Goal: Information Seeking & Learning: Find specific fact

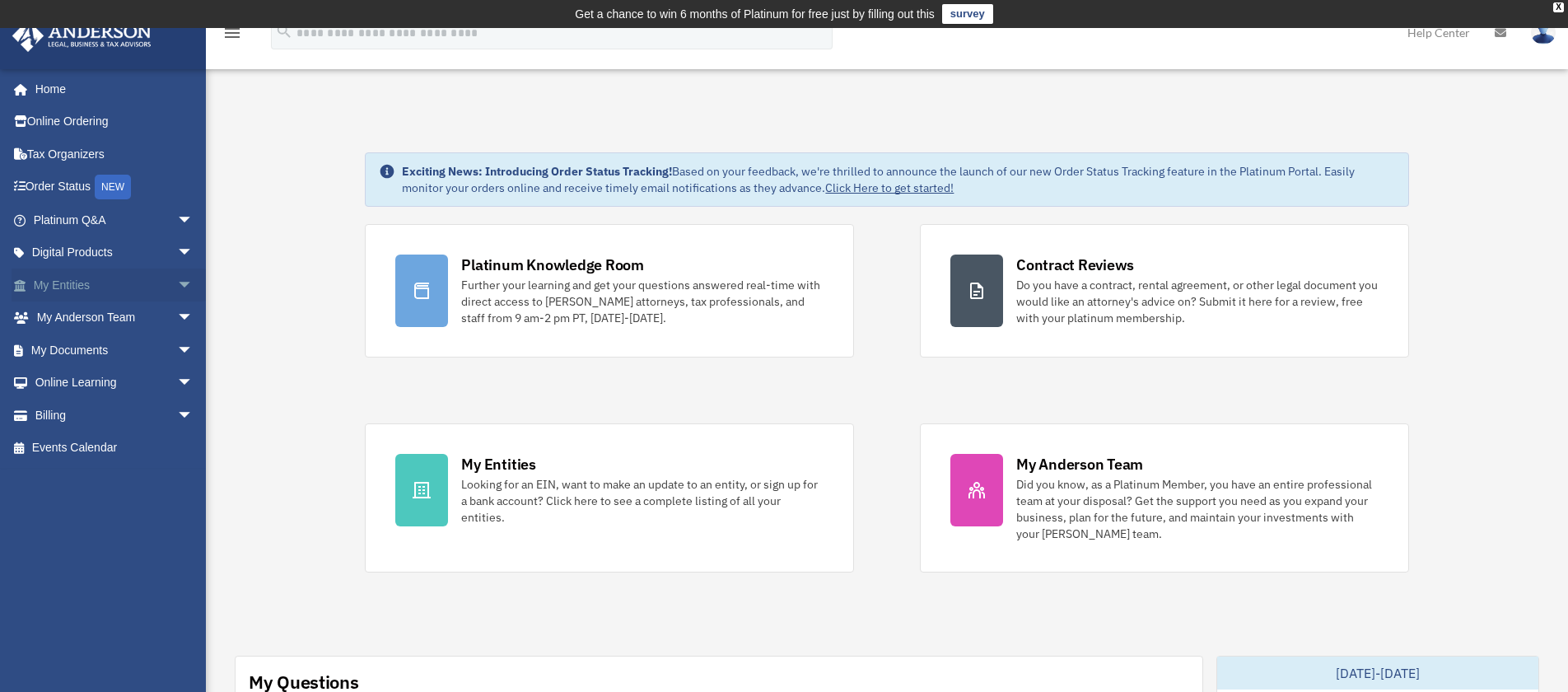
click at [97, 277] on link "My Entities arrow_drop_down" at bounding box center [115, 285] width 207 height 33
click at [90, 348] on link "My Documents arrow_drop_down" at bounding box center [115, 349] width 207 height 33
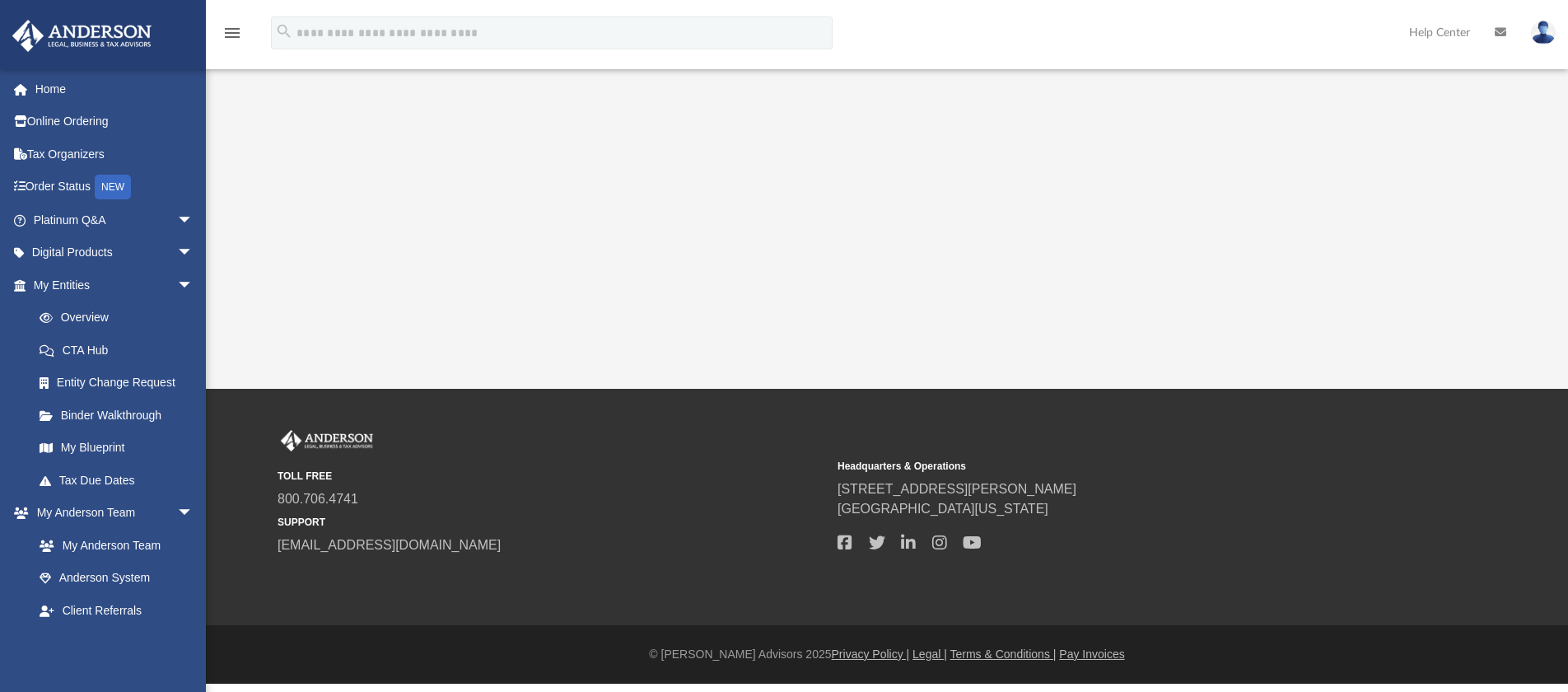
click at [89, 348] on div "[EMAIL_ADDRESS][DOMAIN_NAME] Sign Out [EMAIL_ADDRESS][DOMAIN_NAME] Home Online …" at bounding box center [103, 415] width 206 height 692
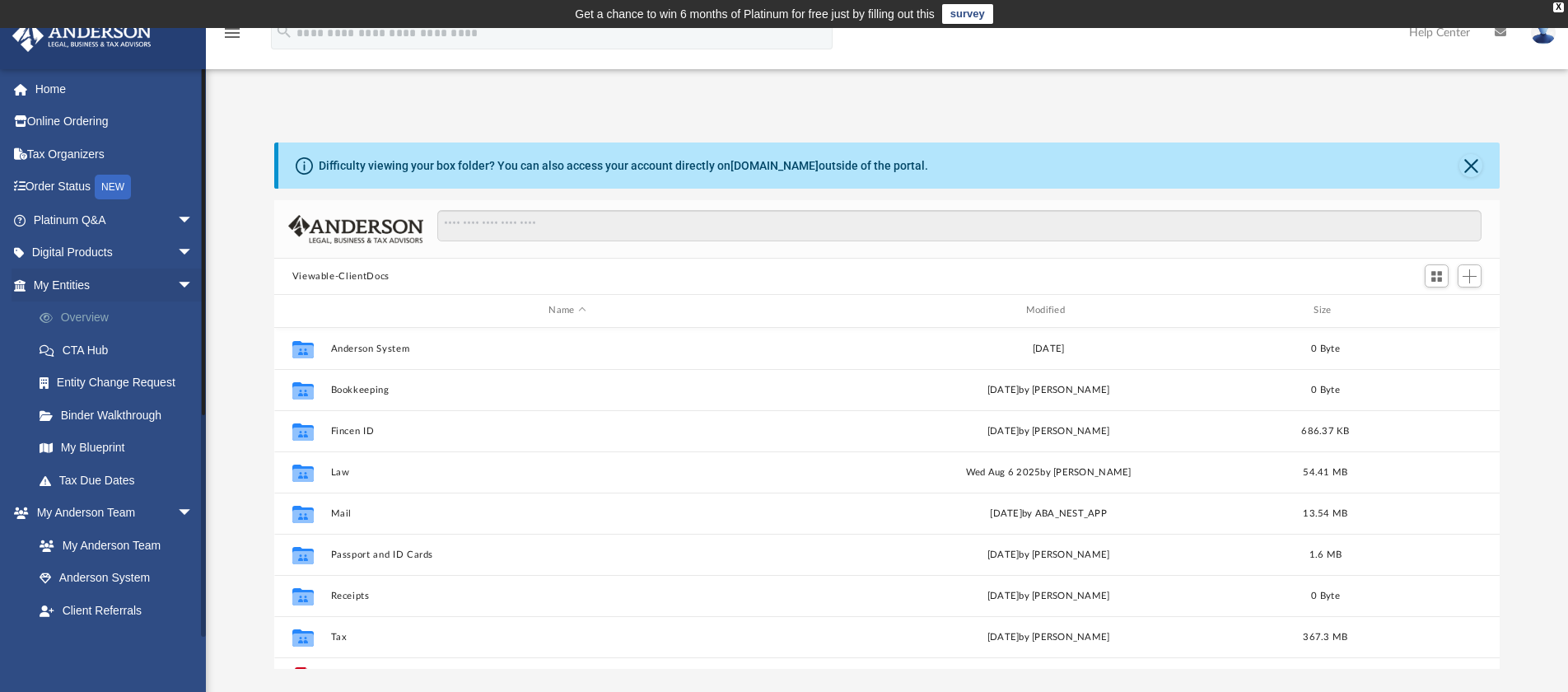
scroll to position [362, 1213]
click at [78, 210] on link "Platinum Q&A arrow_drop_down" at bounding box center [115, 220] width 207 height 33
click at [89, 221] on link "Platinum Q&A arrow_drop_down" at bounding box center [115, 220] width 207 height 33
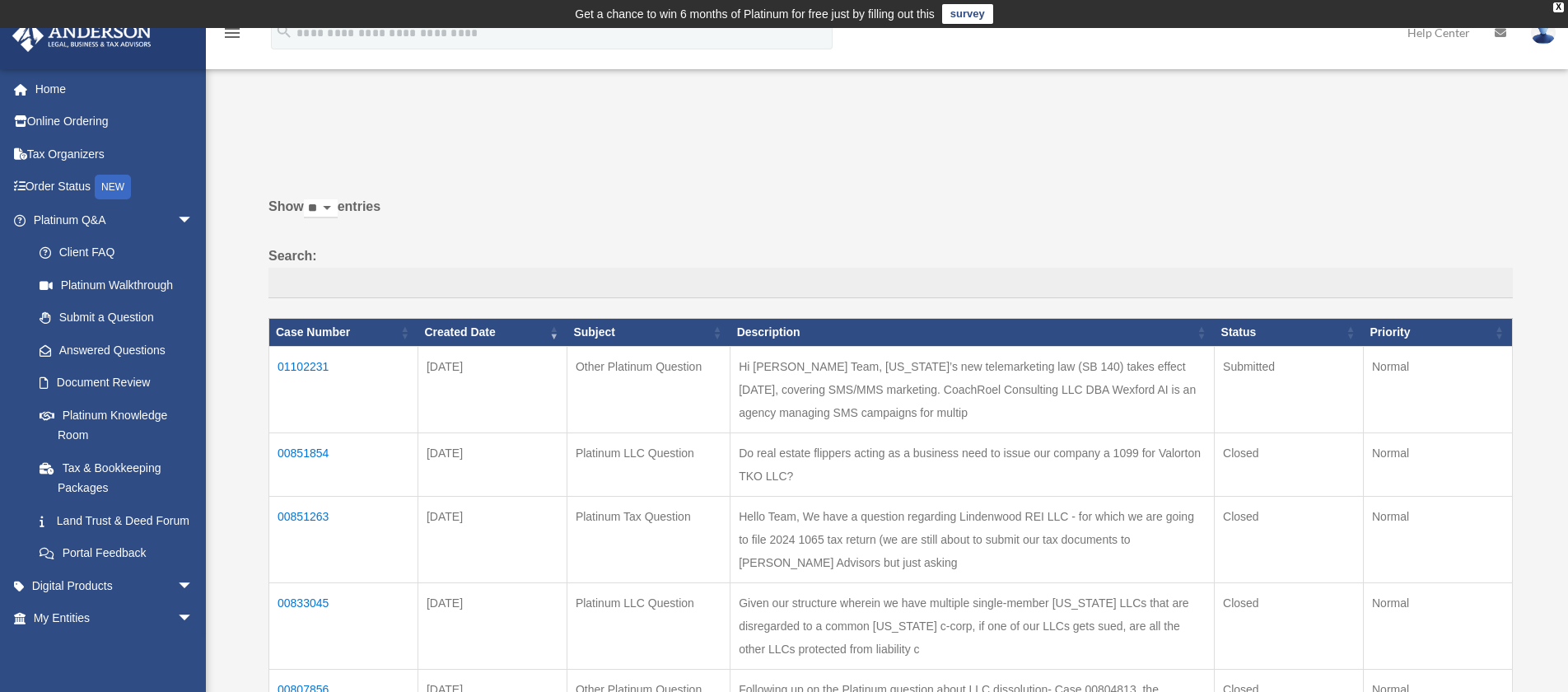
click at [784, 388] on td "Hi [PERSON_NAME] Team, [US_STATE]’s new telemarketing law (SB 140) takes effect…" at bounding box center [972, 389] width 484 height 86
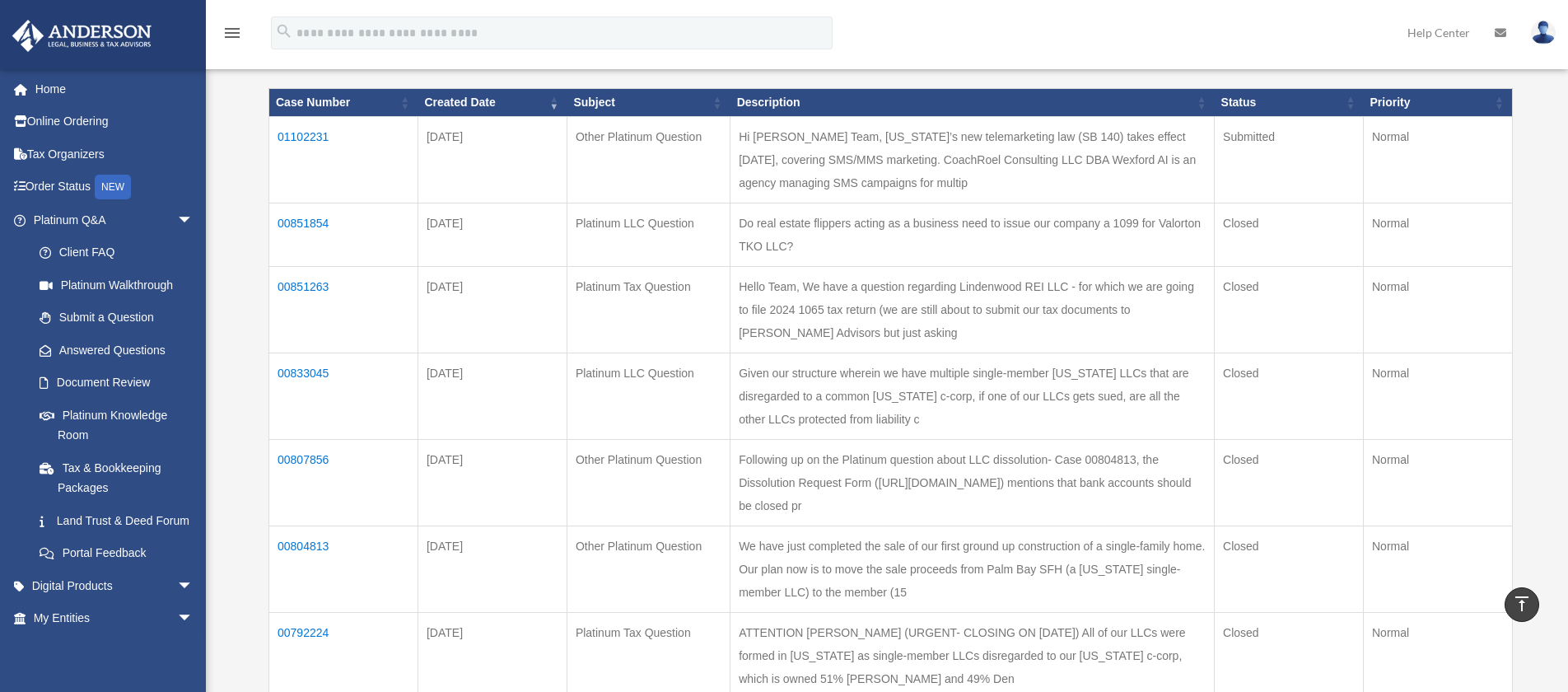
scroll to position [53, 0]
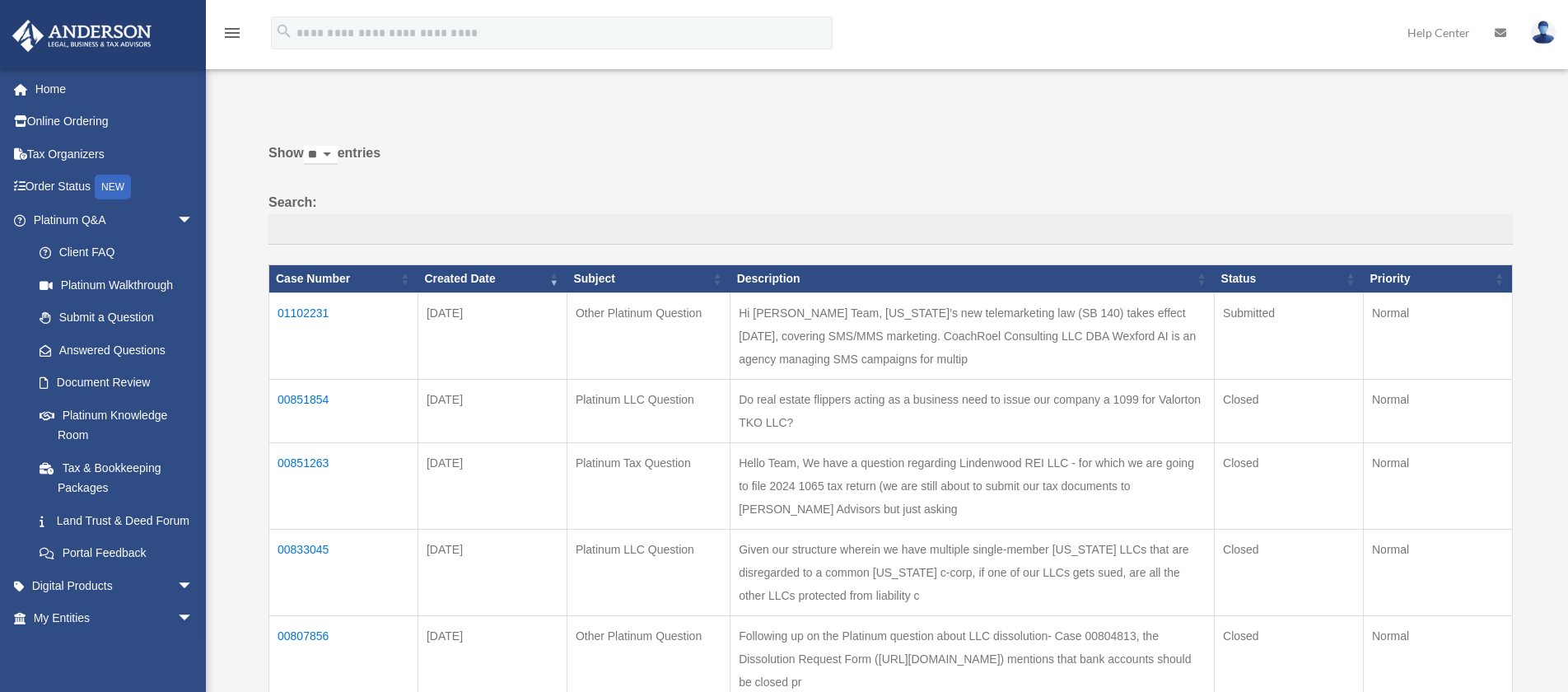
click at [784, 341] on td "Hi [PERSON_NAME] Team, [US_STATE]’s new telemarketing law (SB 140) takes effect…" at bounding box center [972, 336] width 484 height 86
click at [301, 306] on td "01102231" at bounding box center [344, 336] width 149 height 86
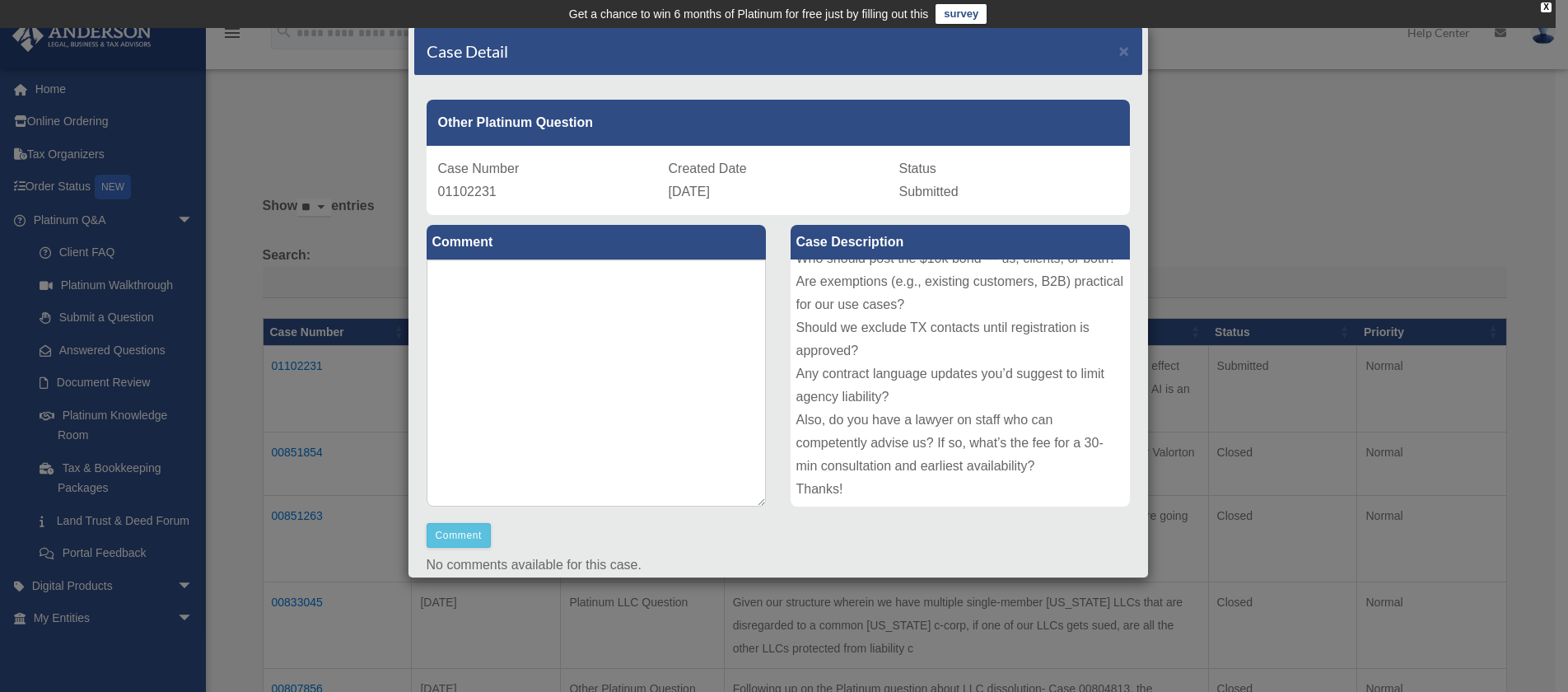
scroll to position [0, 0]
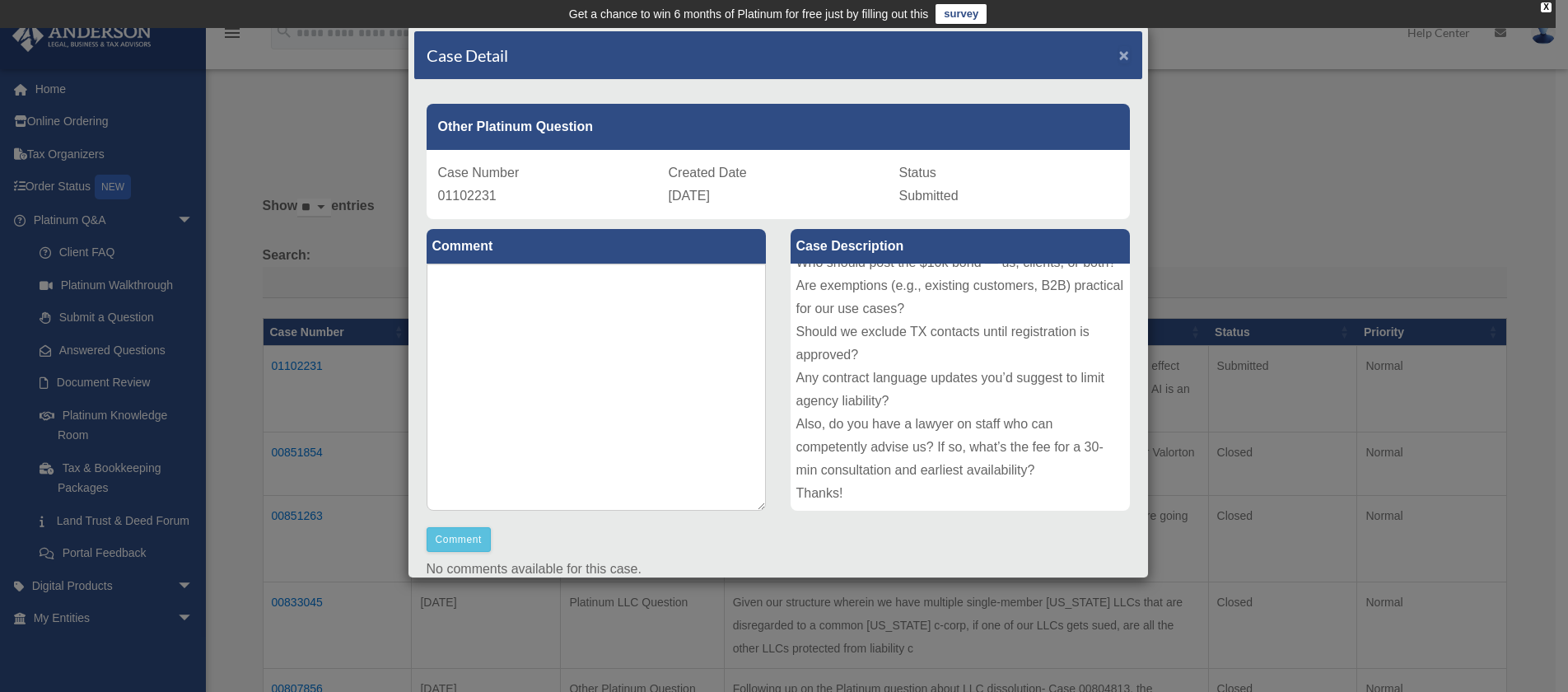
click at [1105, 58] on div "Case Detail ×" at bounding box center [778, 55] width 728 height 48
click at [1105, 59] on div "Case Detail ×" at bounding box center [778, 55] width 728 height 48
click at [1119, 55] on span "×" at bounding box center [1124, 54] width 11 height 19
